Goal: Task Accomplishment & Management: Use online tool/utility

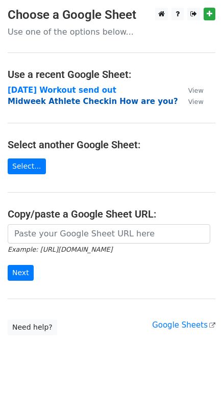
click at [28, 103] on strong "Midweek Athlete Checkin How are you?" at bounding box center [93, 101] width 170 height 9
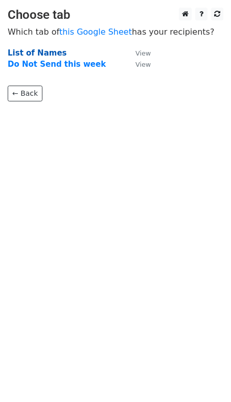
click at [12, 52] on strong "List of Names" at bounding box center [37, 52] width 59 height 9
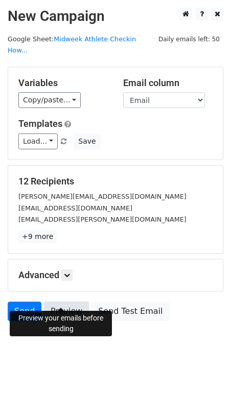
click at [60, 302] on link "Preview" at bounding box center [66, 311] width 45 height 19
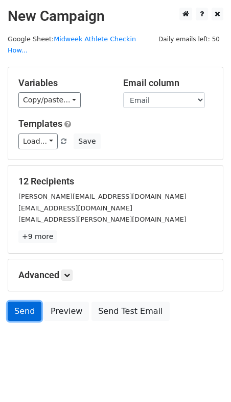
click at [27, 302] on link "Send" at bounding box center [25, 311] width 34 height 19
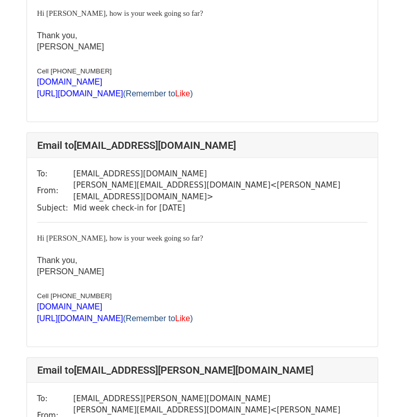
scroll to position [618, 0]
